Goal: Task Accomplishment & Management: Complete application form

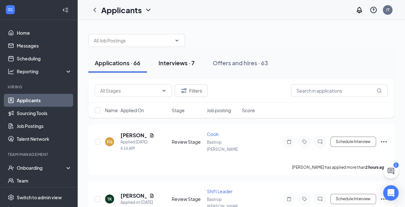
click at [182, 63] on div "Interviews · 7" at bounding box center [176, 63] width 36 height 8
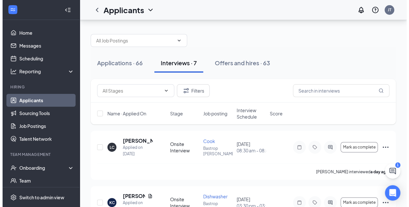
scroll to position [32, 0]
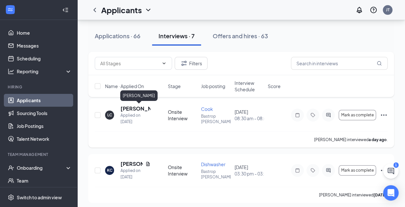
click at [127, 108] on h5 "[PERSON_NAME]" at bounding box center [135, 108] width 30 height 7
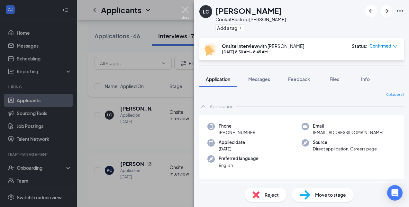
click at [186, 8] on img at bounding box center [186, 12] width 8 height 13
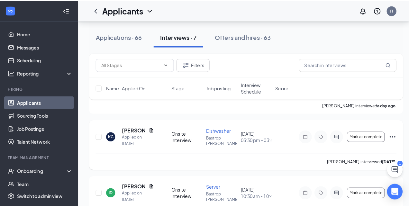
scroll to position [32, 0]
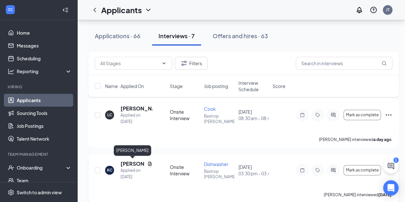
click at [130, 164] on h5 "[PERSON_NAME]" at bounding box center [132, 164] width 24 height 7
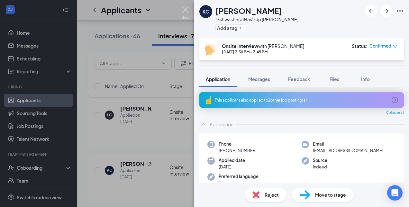
click at [187, 10] on img at bounding box center [186, 12] width 8 height 13
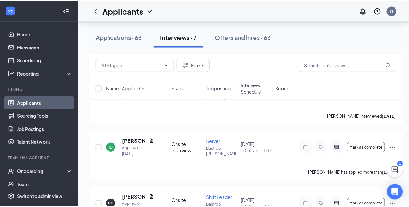
scroll to position [129, 0]
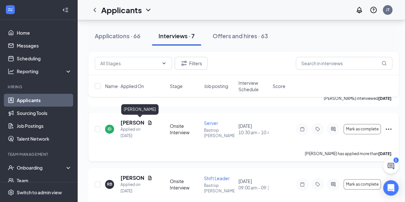
click at [137, 122] on h5 "[PERSON_NAME]" at bounding box center [132, 122] width 24 height 7
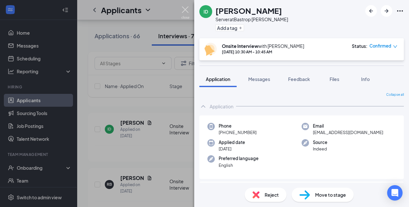
click at [186, 11] on img at bounding box center [186, 12] width 8 height 13
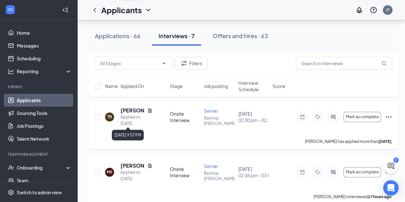
scroll to position [316, 0]
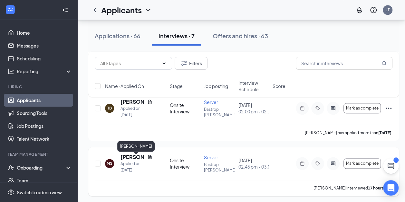
click at [135, 158] on h5 "[PERSON_NAME]" at bounding box center [132, 157] width 24 height 7
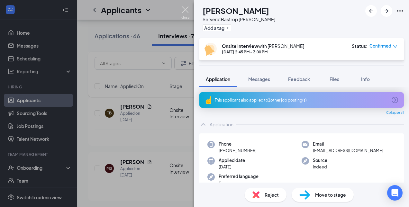
click at [184, 10] on img at bounding box center [186, 12] width 8 height 13
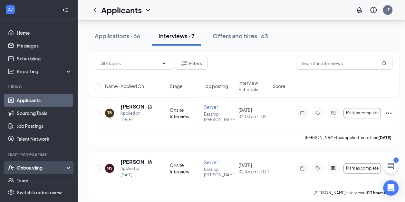
click at [26, 165] on div "Onboarding" at bounding box center [42, 168] width 50 height 6
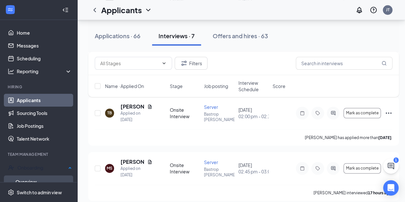
click at [29, 178] on link "Overview" at bounding box center [43, 182] width 56 height 13
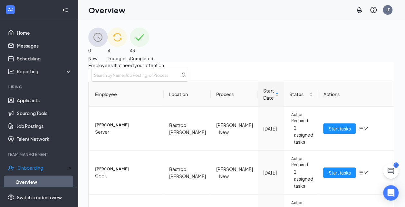
scroll to position [64, 0]
click at [125, 122] on span "[PERSON_NAME]" at bounding box center [126, 125] width 63 height 6
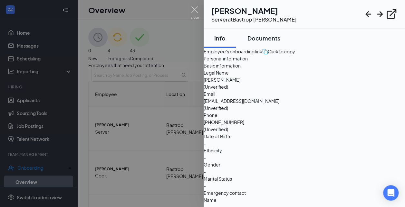
click at [279, 40] on div "Documents" at bounding box center [263, 38] width 33 height 8
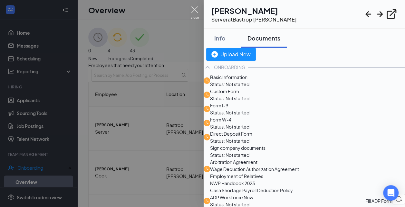
click at [195, 8] on img at bounding box center [195, 12] width 8 height 13
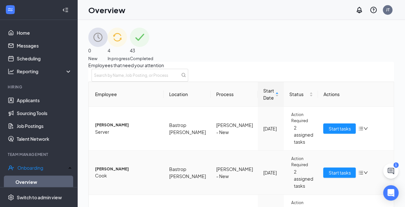
click at [118, 166] on span "[PERSON_NAME]" at bounding box center [126, 169] width 63 height 6
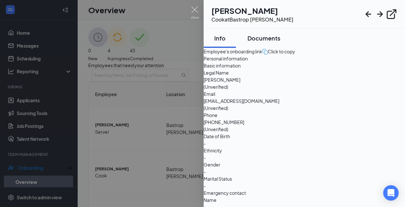
click at [268, 37] on div "Documents" at bounding box center [263, 38] width 33 height 8
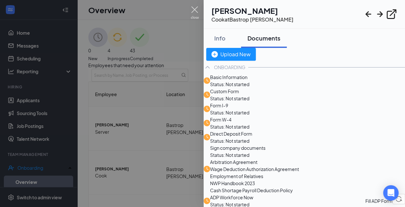
click at [195, 8] on img at bounding box center [195, 12] width 8 height 13
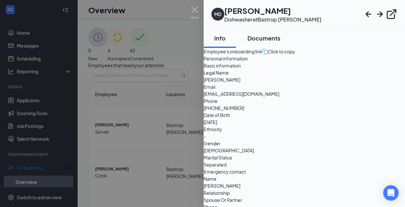
click at [271, 35] on div "Documents" at bounding box center [263, 38] width 33 height 8
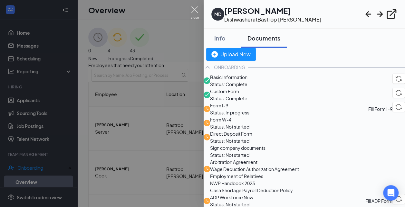
click at [195, 8] on img at bounding box center [195, 12] width 8 height 13
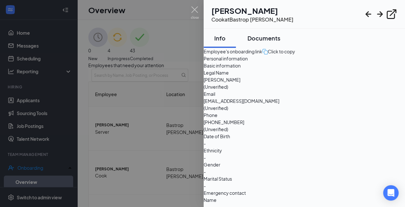
click at [270, 35] on div "Documents" at bounding box center [263, 38] width 33 height 8
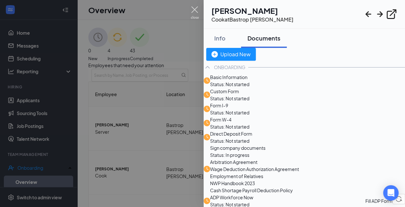
click at [194, 7] on img at bounding box center [195, 12] width 8 height 13
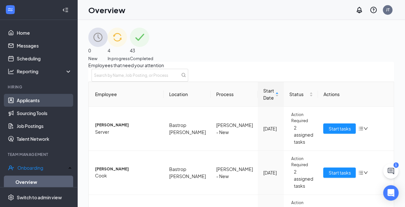
click at [31, 100] on link "Applicants" at bounding box center [44, 100] width 55 height 13
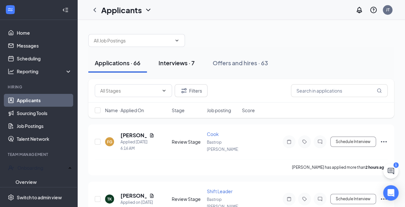
click at [173, 65] on div "Interviews · 7" at bounding box center [176, 63] width 36 height 8
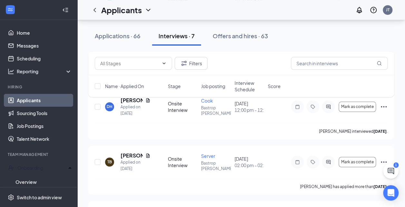
scroll to position [312, 0]
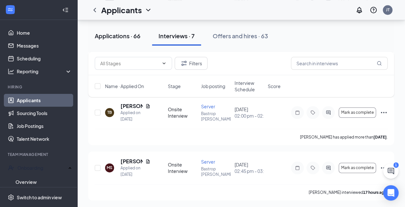
click at [119, 34] on div "Applications · 66" at bounding box center [118, 36] width 46 height 8
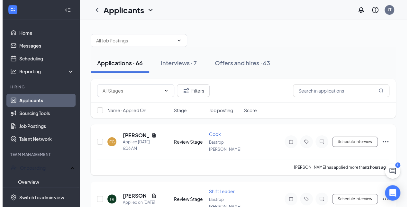
scroll to position [32, 0]
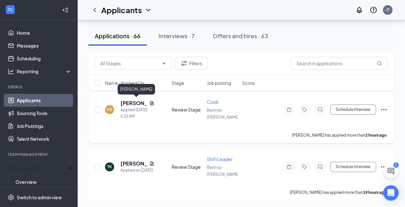
click at [134, 101] on h5 "[PERSON_NAME]" at bounding box center [133, 103] width 26 height 7
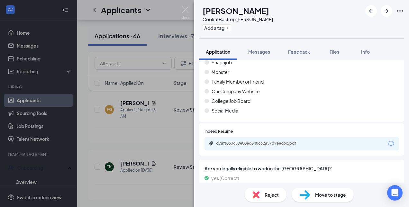
scroll to position [264, 0]
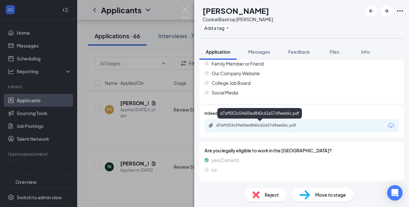
click at [254, 125] on div "d7aff053c59e00ed840c62a57d9eed6c.pdf" at bounding box center [261, 125] width 90 height 5
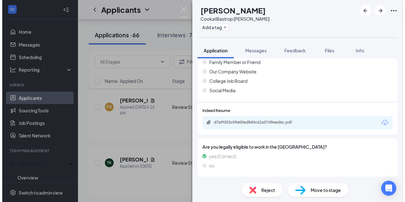
scroll to position [261, 0]
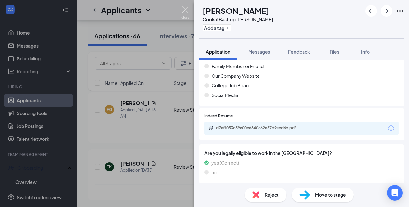
click at [188, 7] on img at bounding box center [186, 12] width 8 height 13
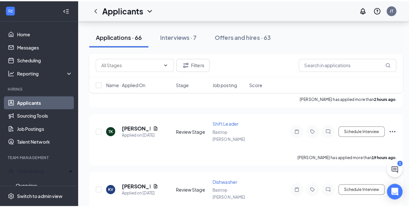
scroll to position [64, 0]
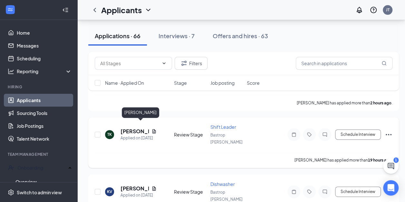
click at [136, 128] on h5 "[PERSON_NAME]" at bounding box center [134, 131] width 28 height 7
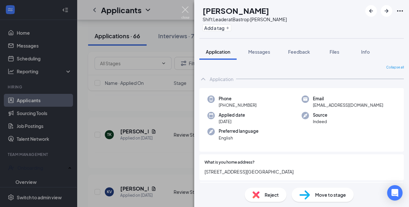
click at [185, 7] on img at bounding box center [186, 12] width 8 height 13
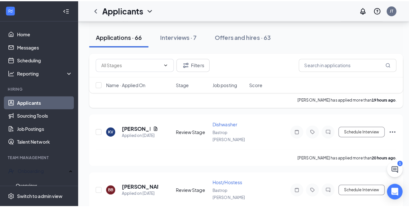
scroll to position [129, 0]
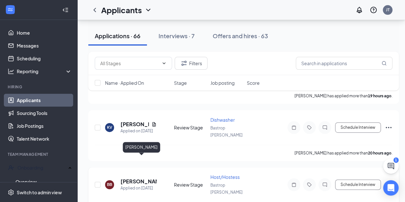
click at [135, 178] on h5 "[PERSON_NAME]" at bounding box center [138, 181] width 36 height 7
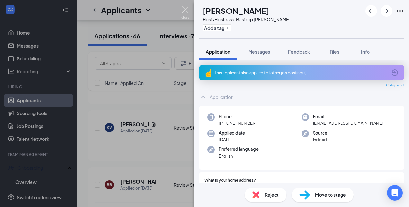
click at [187, 9] on img at bounding box center [186, 12] width 8 height 13
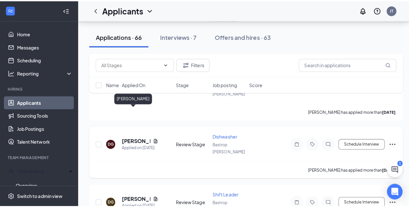
scroll to position [290, 0]
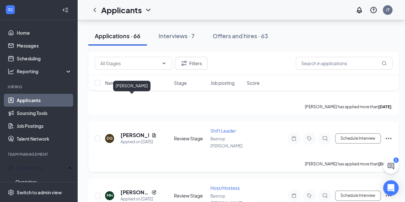
click at [136, 132] on h5 "[PERSON_NAME]" at bounding box center [134, 135] width 28 height 7
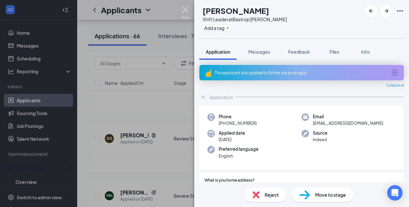
click at [185, 10] on img at bounding box center [186, 12] width 8 height 13
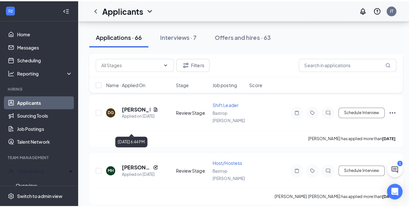
scroll to position [354, 0]
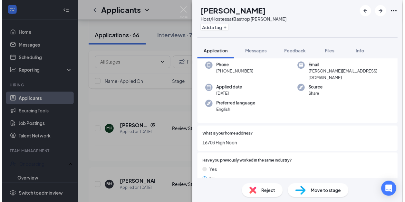
scroll to position [32, 0]
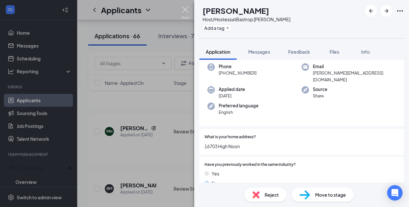
click at [185, 10] on img at bounding box center [186, 12] width 8 height 13
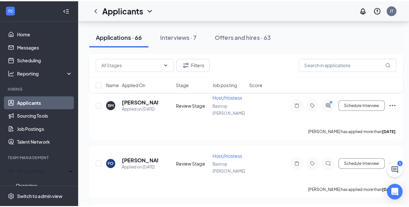
scroll to position [451, 0]
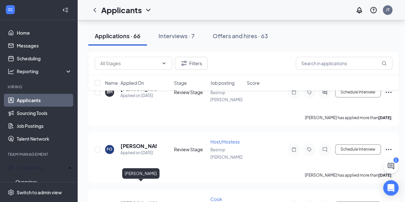
drag, startPoint x: 141, startPoint y: 188, endPoint x: 138, endPoint y: 183, distance: 5.2
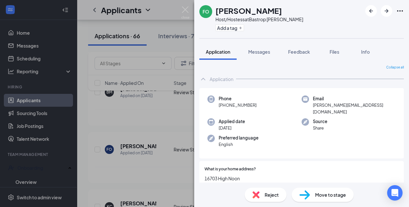
click at [191, 6] on div "FO [PERSON_NAME] Host/Hostess at [GEOGRAPHIC_DATA] [PERSON_NAME] Add a tag Appl…" at bounding box center [204, 103] width 409 height 207
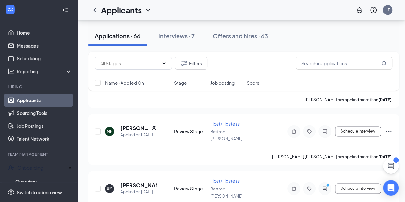
scroll to position [418, 0]
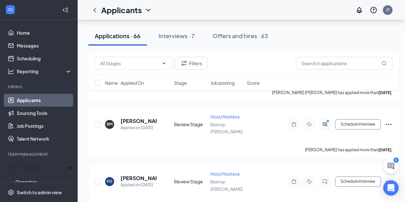
click at [388, 178] on icon "Ellipses" at bounding box center [388, 182] width 8 height 8
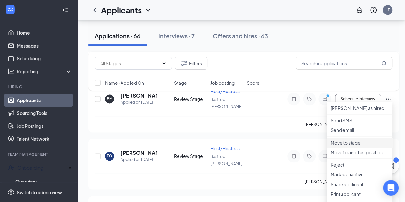
scroll to position [483, 0]
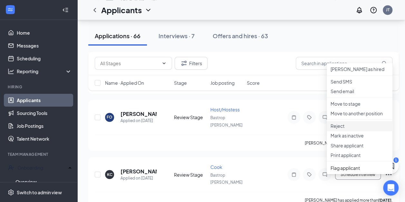
click at [338, 129] on p "Reject" at bounding box center [359, 126] width 58 height 6
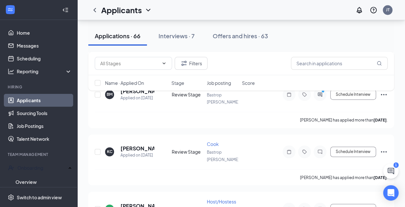
scroll to position [451, 0]
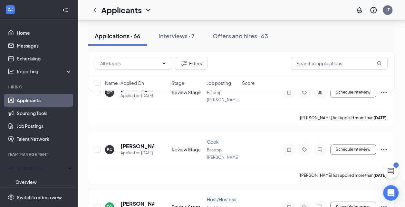
click at [381, 203] on icon "Ellipses" at bounding box center [384, 207] width 8 height 8
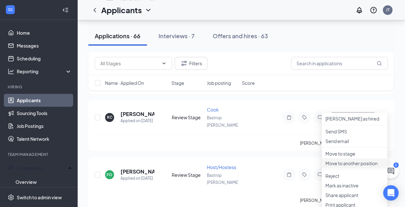
scroll to position [547, 0]
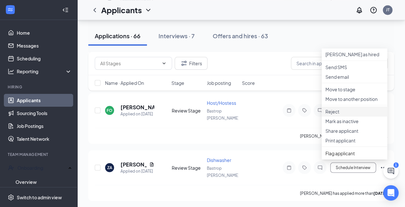
click at [339, 115] on p "Reject" at bounding box center [354, 111] width 58 height 6
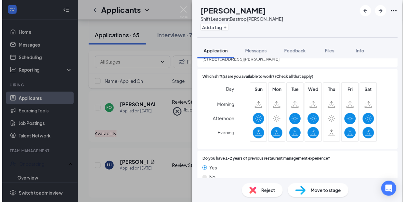
scroll to position [97, 0]
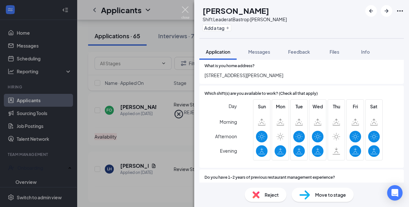
click at [185, 10] on img at bounding box center [186, 12] width 8 height 13
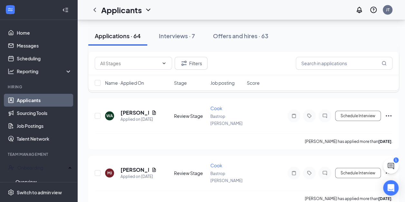
scroll to position [837, 0]
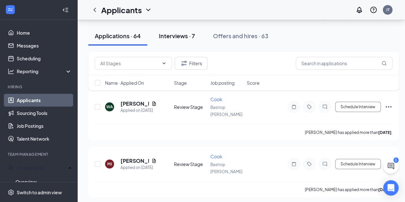
click at [179, 33] on div "Interviews · 7" at bounding box center [177, 36] width 36 height 8
